Goal: Navigation & Orientation: Find specific page/section

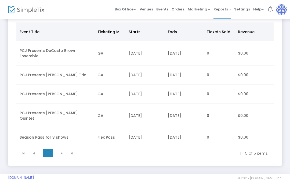
scroll to position [50, 0]
click at [281, 9] on img at bounding box center [281, 9] width 11 height 11
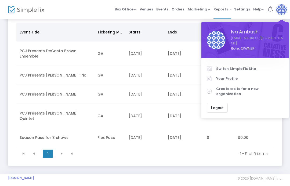
click at [222, 103] on button "Logout" at bounding box center [217, 108] width 21 height 10
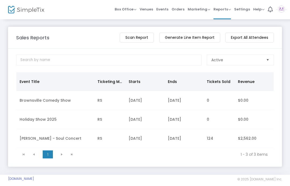
click at [142, 104] on td "[DATE]" at bounding box center [144, 100] width 39 height 19
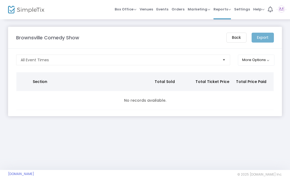
click at [167, 9] on span "Events" at bounding box center [162, 9] width 12 height 14
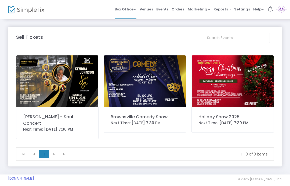
click at [148, 83] on img at bounding box center [145, 82] width 82 height 52
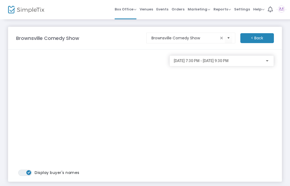
click at [168, 7] on span "Events" at bounding box center [162, 9] width 12 height 14
